Goal: Task Accomplishment & Management: Manage account settings

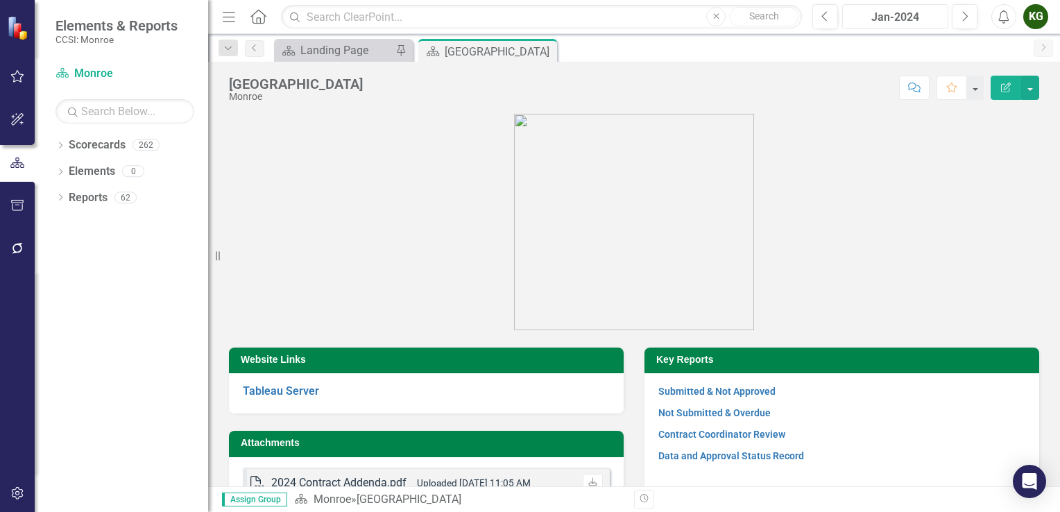
click at [889, 13] on div "Jan-2024" at bounding box center [895, 17] width 96 height 17
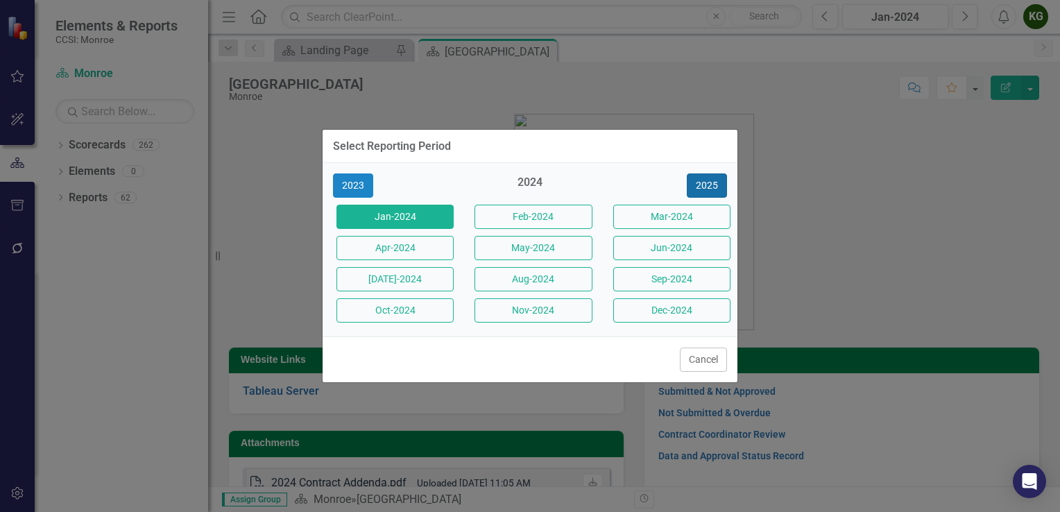
click at [702, 185] on button "2025" at bounding box center [707, 185] width 40 height 24
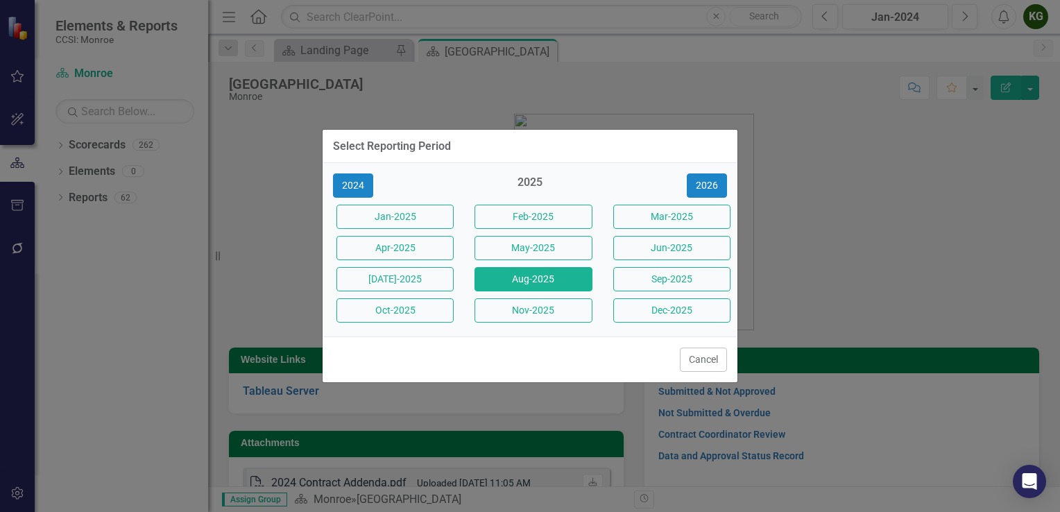
click at [509, 278] on button "Aug-2025" at bounding box center [533, 279] width 117 height 24
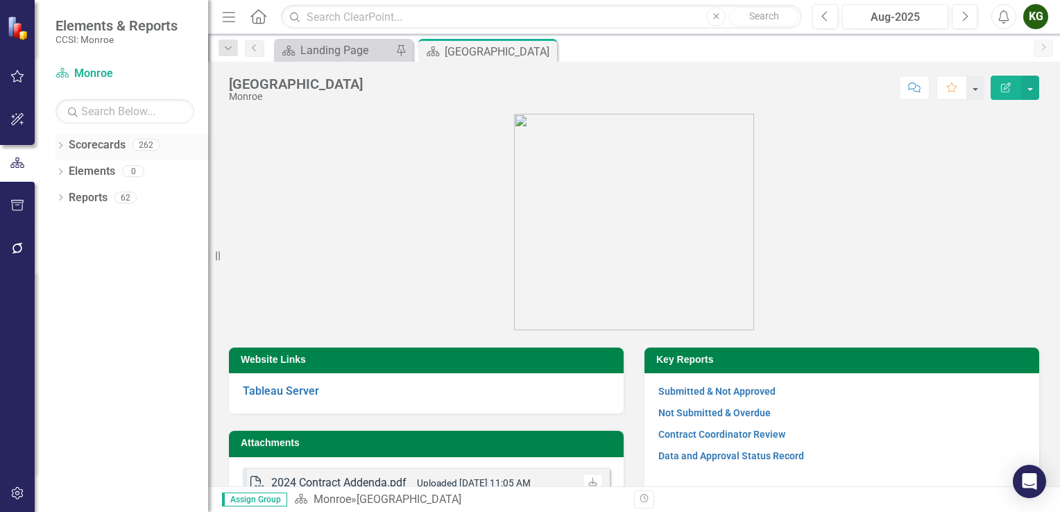
click at [65, 146] on icon "Dropdown" at bounding box center [61, 147] width 10 height 8
click at [72, 167] on icon "Dropdown" at bounding box center [67, 171] width 10 height 8
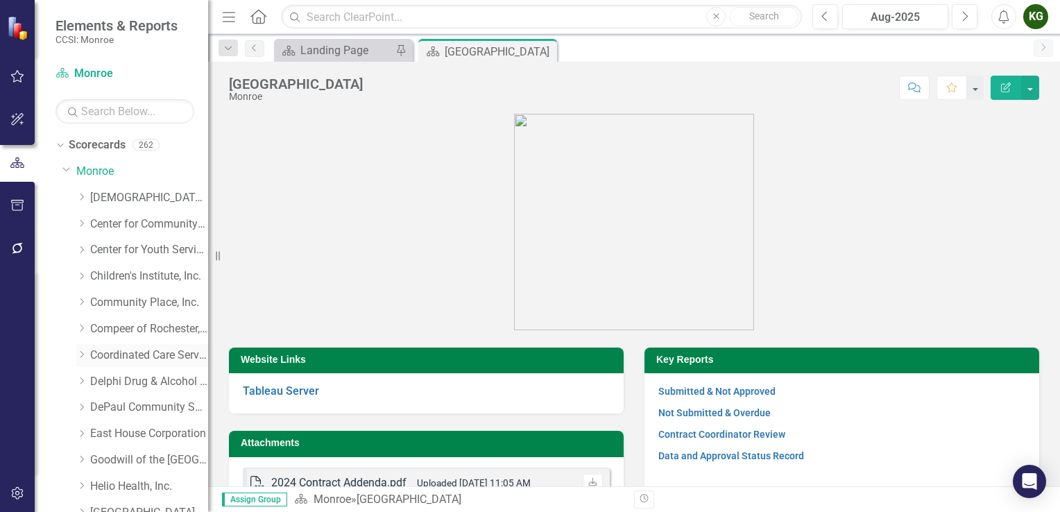
click at [111, 357] on link "Coordinated Care Services Inc." at bounding box center [149, 356] width 118 height 16
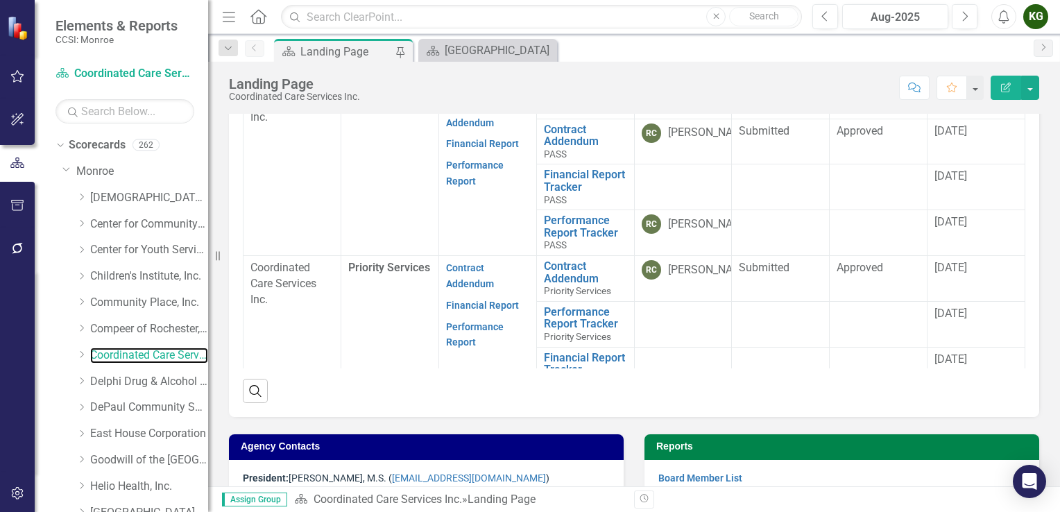
scroll to position [125, 0]
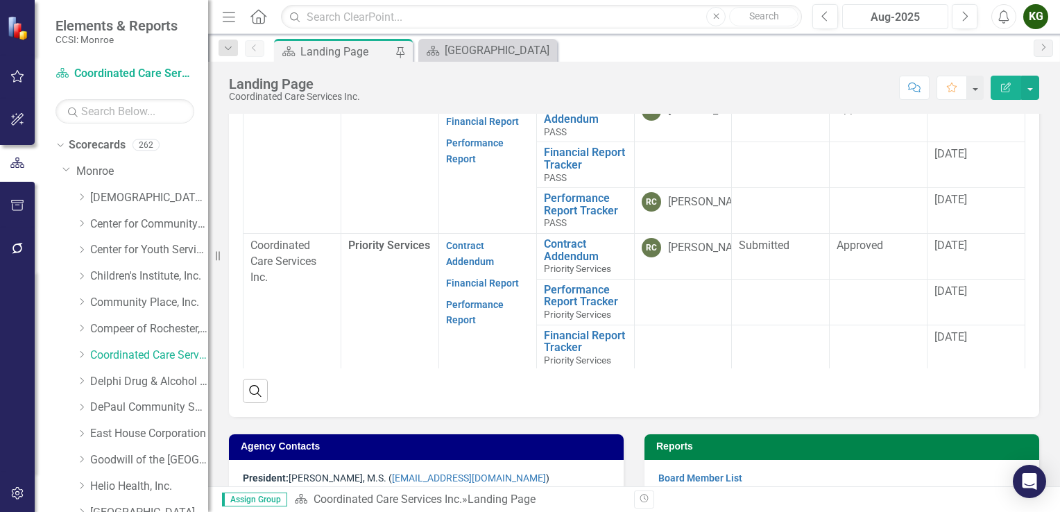
click at [899, 15] on div "Aug-2025" at bounding box center [895, 17] width 96 height 17
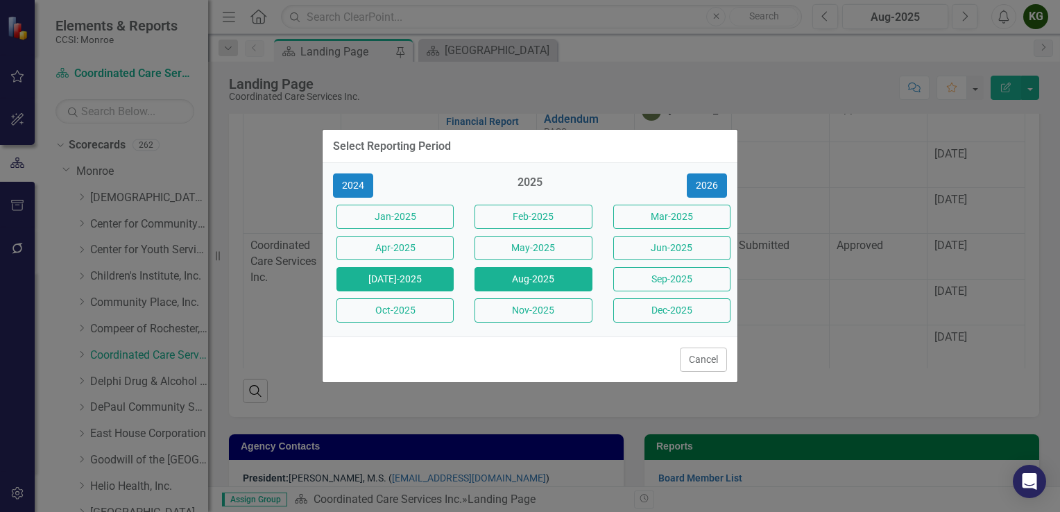
click at [430, 274] on button "[DATE]-2025" at bounding box center [394, 279] width 117 height 24
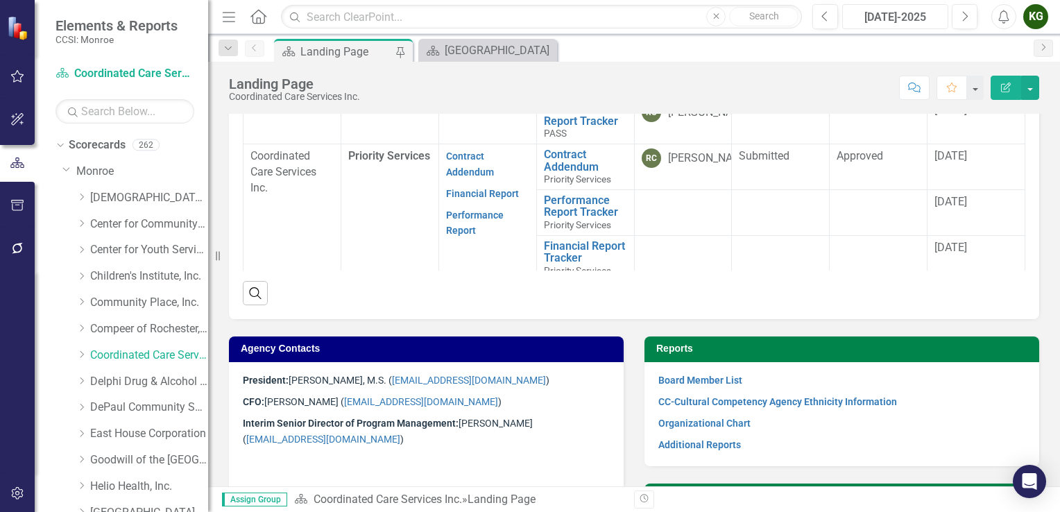
scroll to position [125, 0]
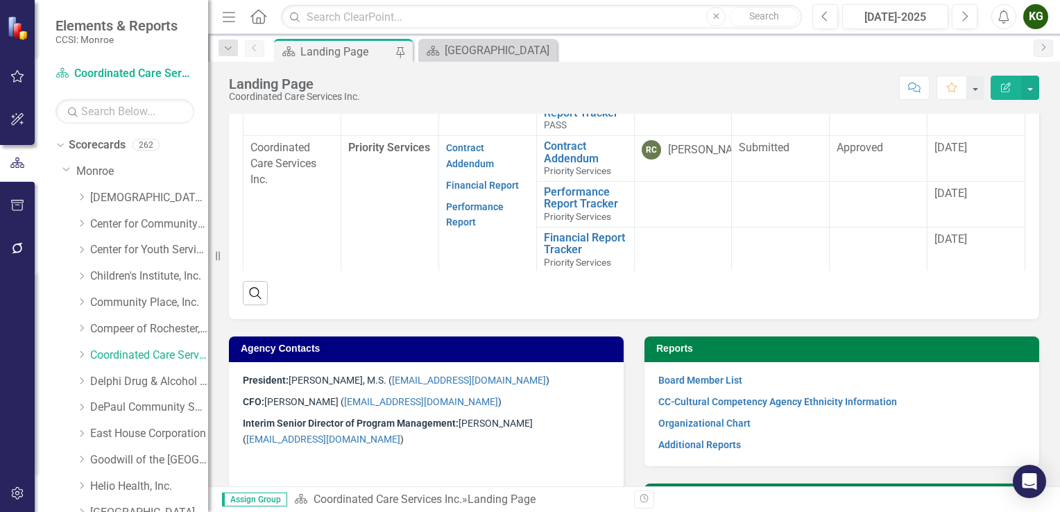
click at [1040, 17] on div "KG" at bounding box center [1035, 16] width 25 height 25
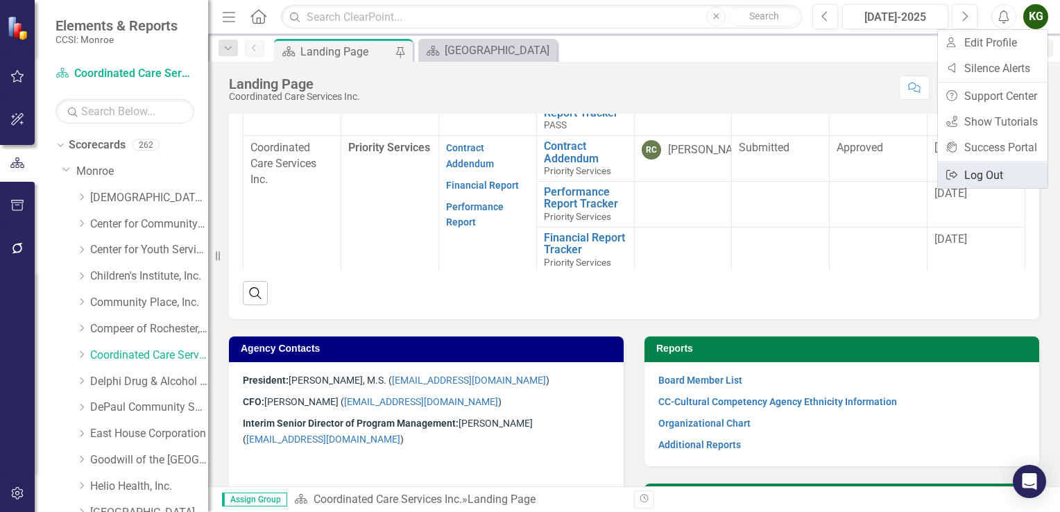
click at [969, 178] on link "Logout Log Out" at bounding box center [993, 175] width 110 height 26
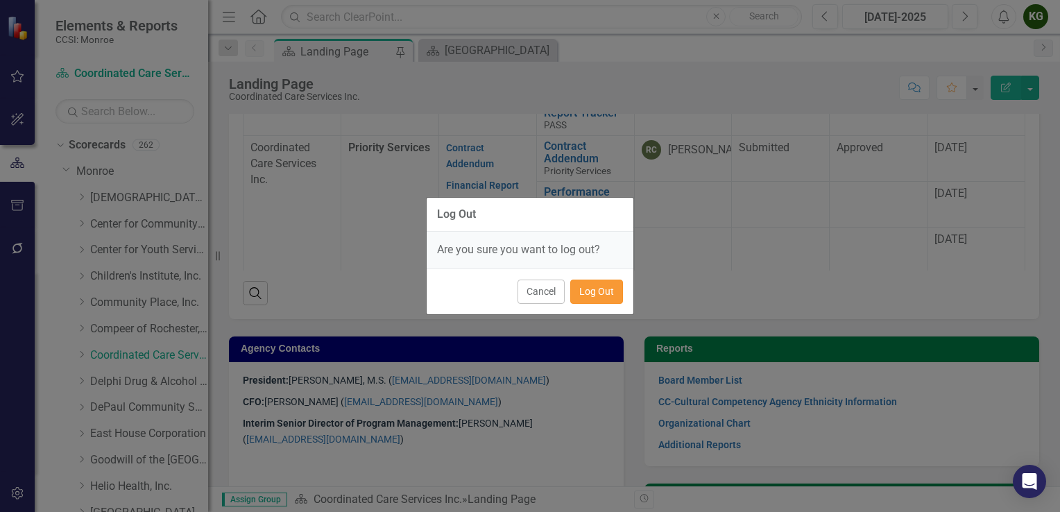
click at [598, 291] on button "Log Out" at bounding box center [596, 292] width 53 height 24
